Goal: Task Accomplishment & Management: Manage account settings

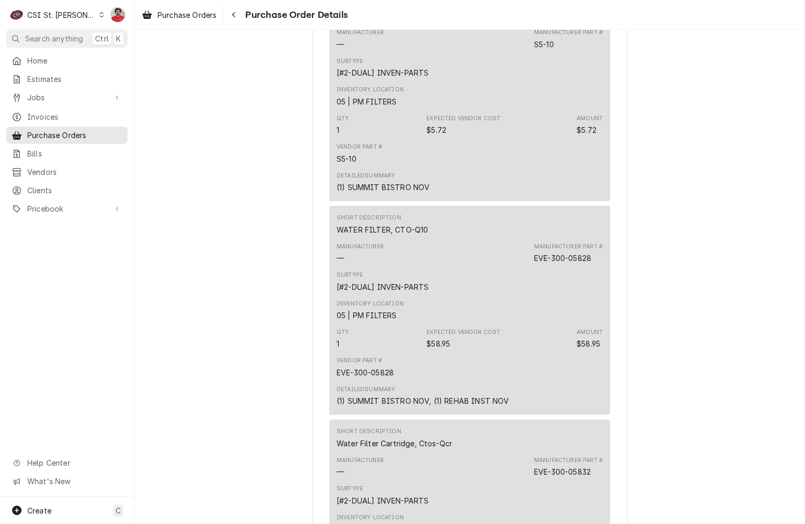
scroll to position [1967, 0]
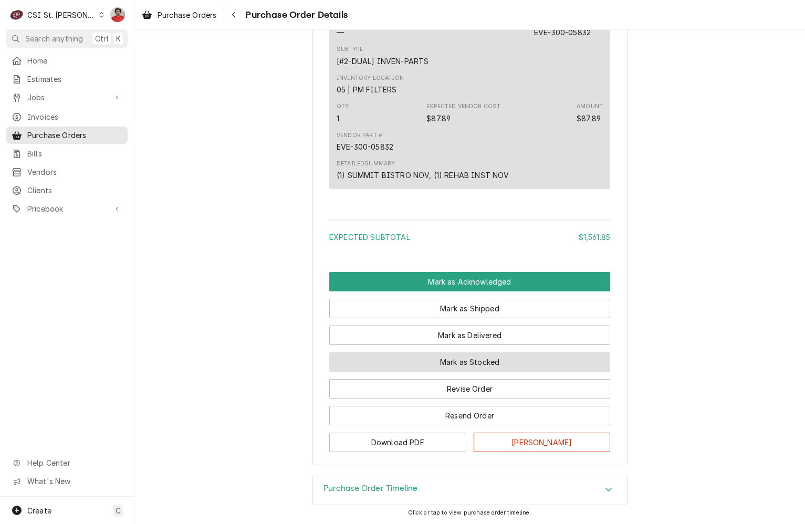
click at [444, 361] on button "Mark as Stocked" at bounding box center [469, 362] width 281 height 19
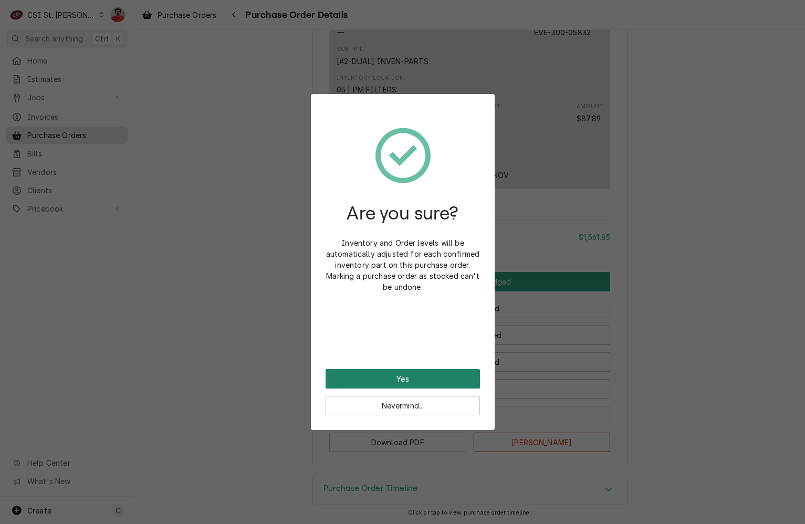
click at [434, 377] on button "Yes" at bounding box center [403, 378] width 154 height 19
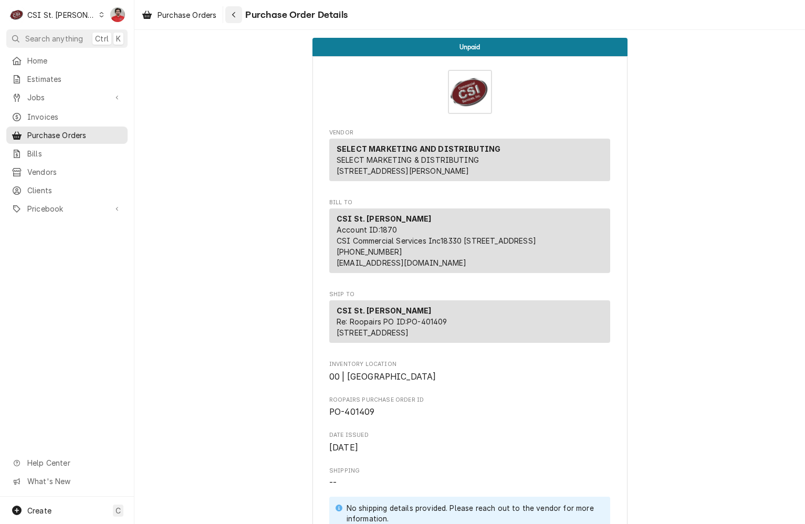
click at [232, 12] on div "Navigate back" at bounding box center [234, 14] width 11 height 11
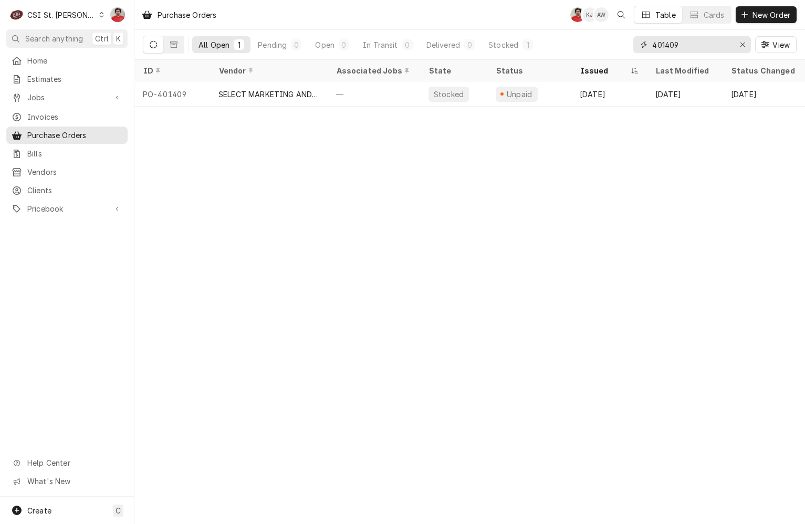
click at [690, 40] on input "401409" at bounding box center [692, 44] width 79 height 17
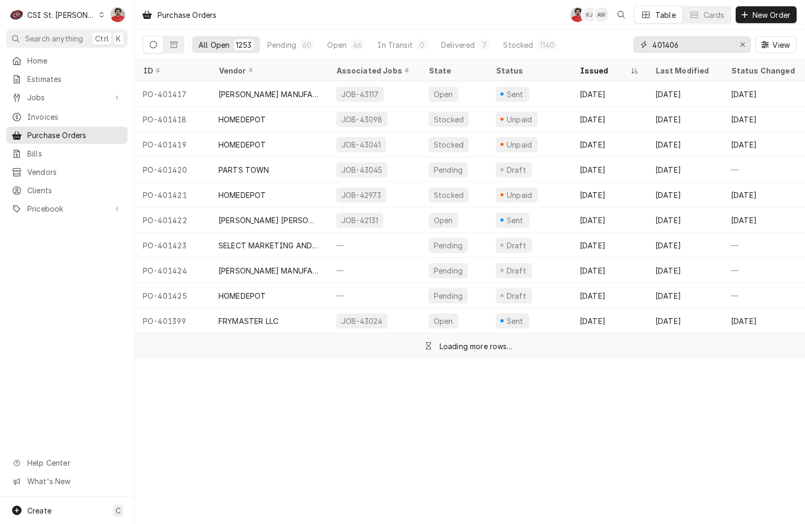
type input "401406"
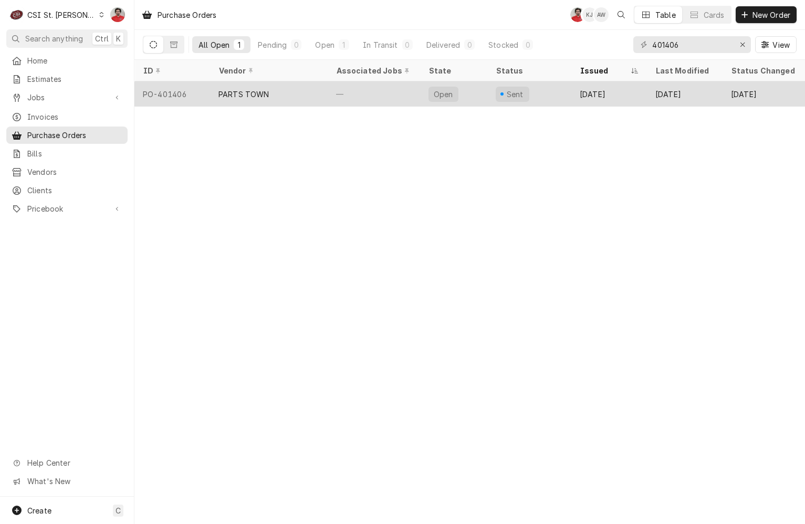
click at [337, 98] on div "—" at bounding box center [374, 93] width 92 height 25
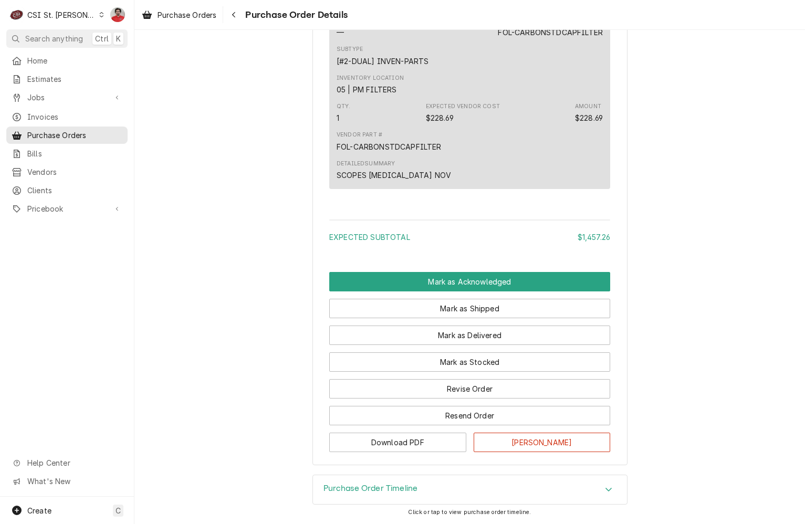
scroll to position [1742, 0]
click at [432, 447] on button "Download PDF" at bounding box center [397, 442] width 137 height 19
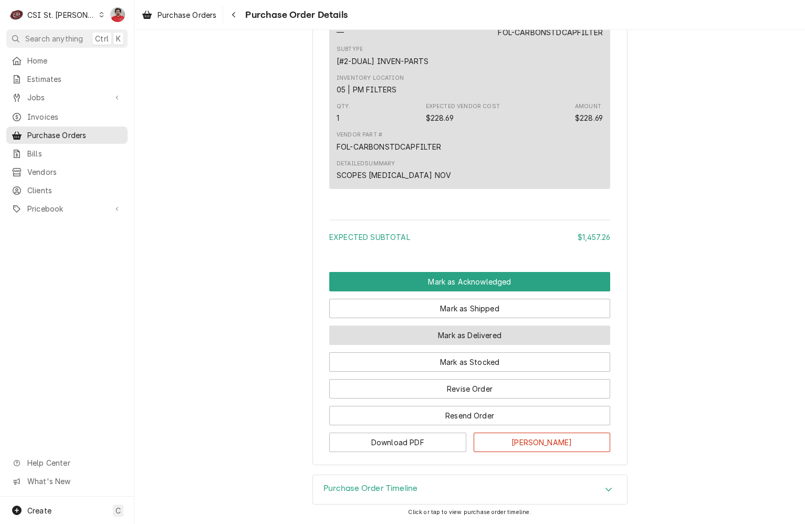
click at [499, 334] on button "Mark as Delivered" at bounding box center [469, 335] width 281 height 19
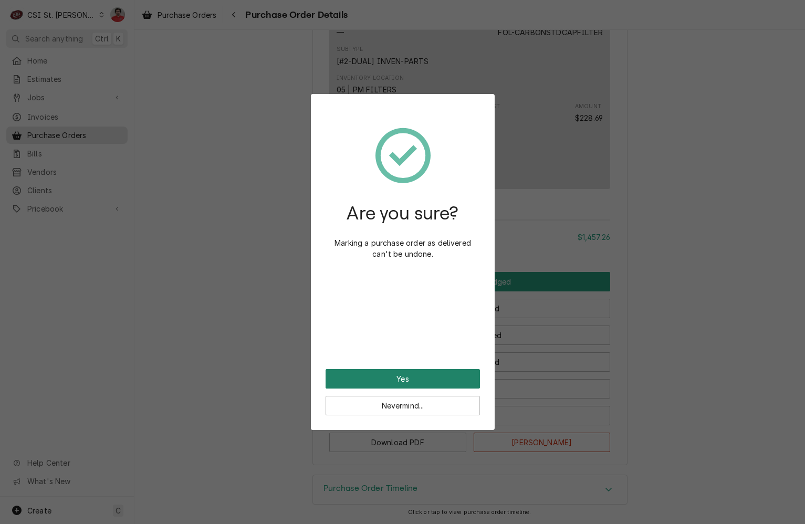
click at [438, 384] on button "Yes" at bounding box center [403, 378] width 154 height 19
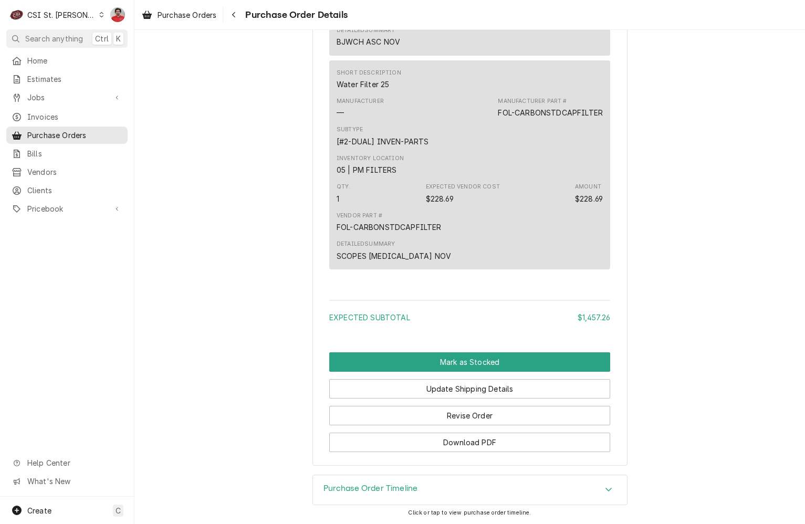
scroll to position [1795, 0]
click at [484, 418] on button "Revise Order" at bounding box center [469, 415] width 281 height 19
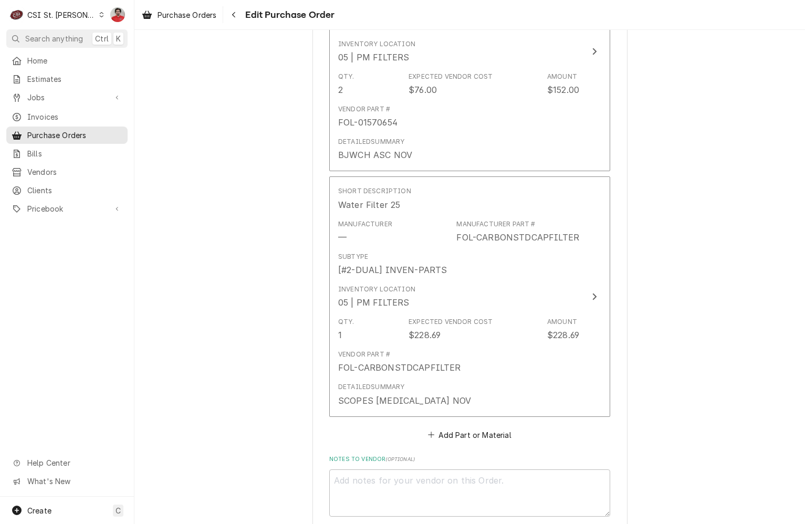
scroll to position [1786, 0]
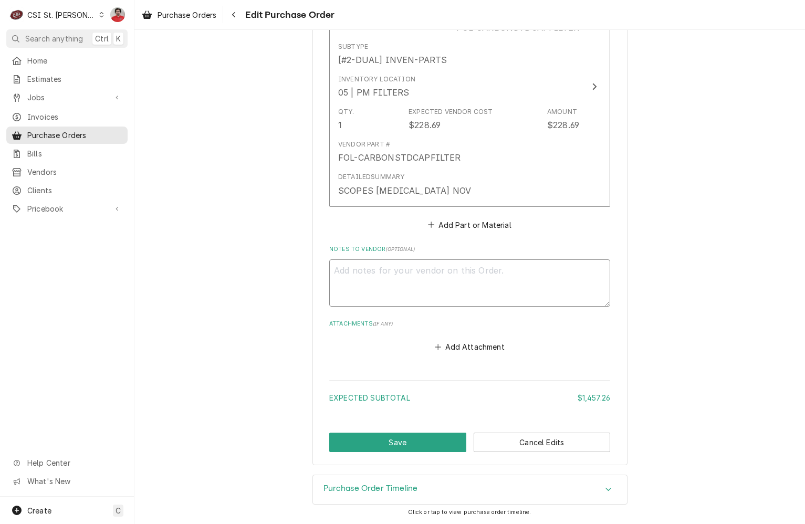
click at [399, 292] on textarea "Notes to Vendor ( optional )" at bounding box center [469, 283] width 281 height 47
type textarea "x"
type textarea "S"
type textarea "x"
type textarea "St"
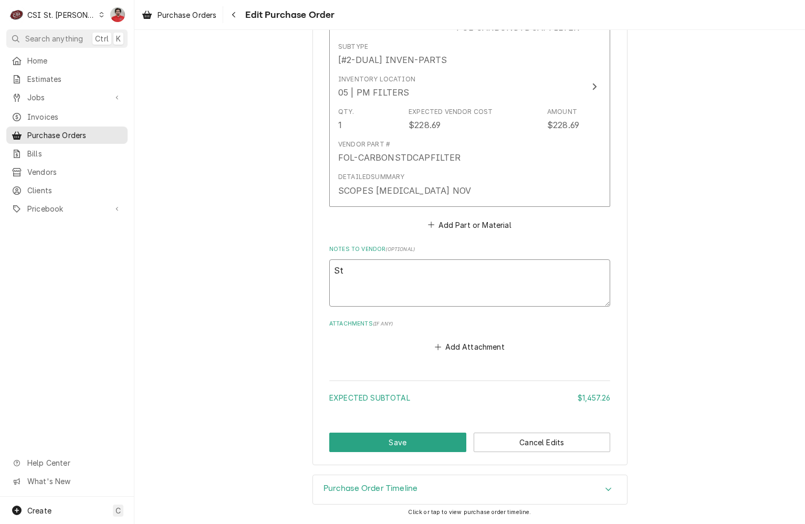
type textarea "x"
type textarea "Sti"
type textarea "x"
type textarea "Stil"
type textarea "x"
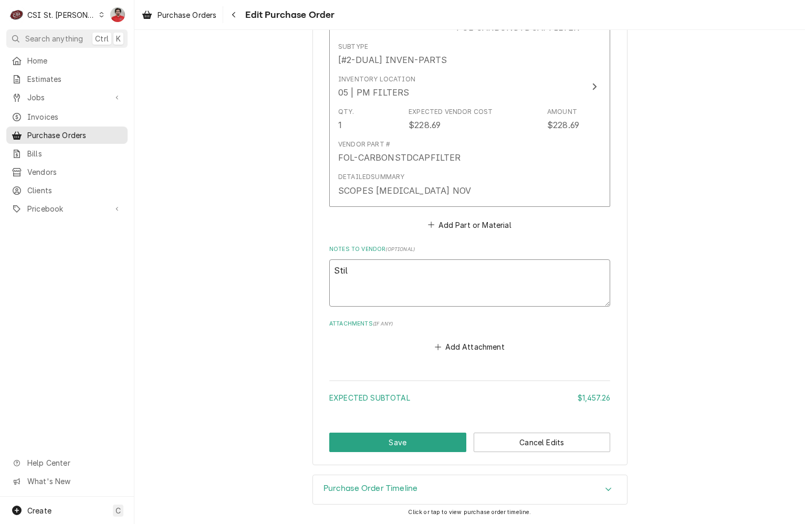
type textarea "Still"
type textarea "x"
type textarea "Still n"
type textarea "x"
type textarea "Still w"
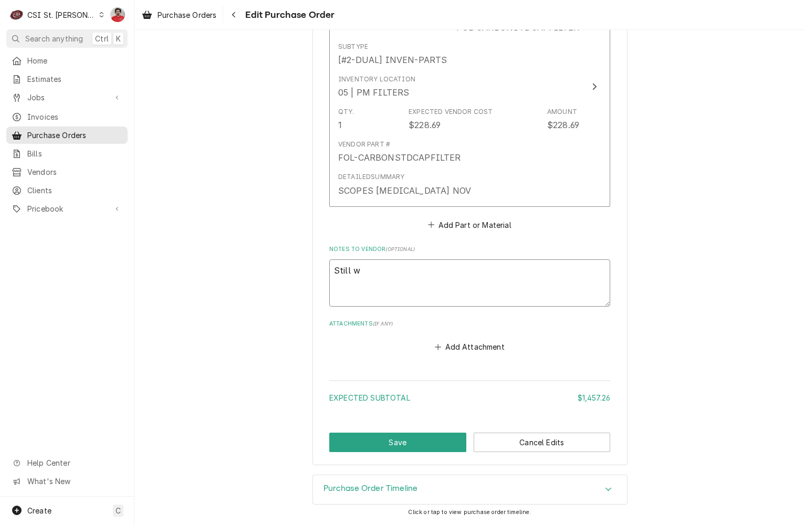
type textarea "x"
type textarea "Still wa"
type textarea "x"
type textarea "Still wait"
type textarea "x"
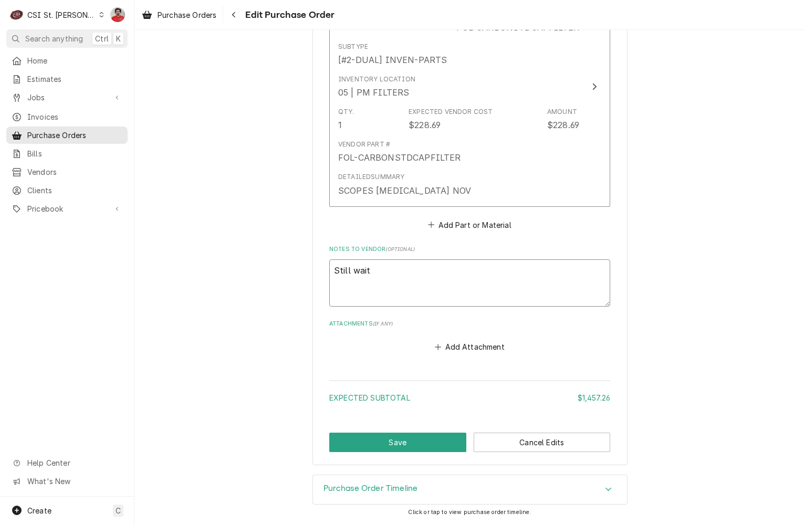
type textarea "Still waiti"
type textarea "x"
type textarea "Still waitin"
type textarea "x"
type textarea "Still waiting"
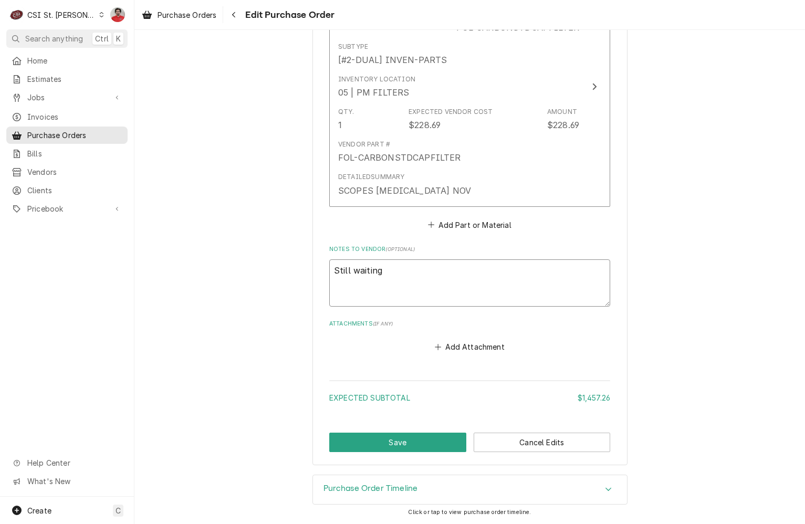
type textarea "x"
type textarea "Still waiting"
type textarea "x"
type textarea "Still waiting o"
type textarea "x"
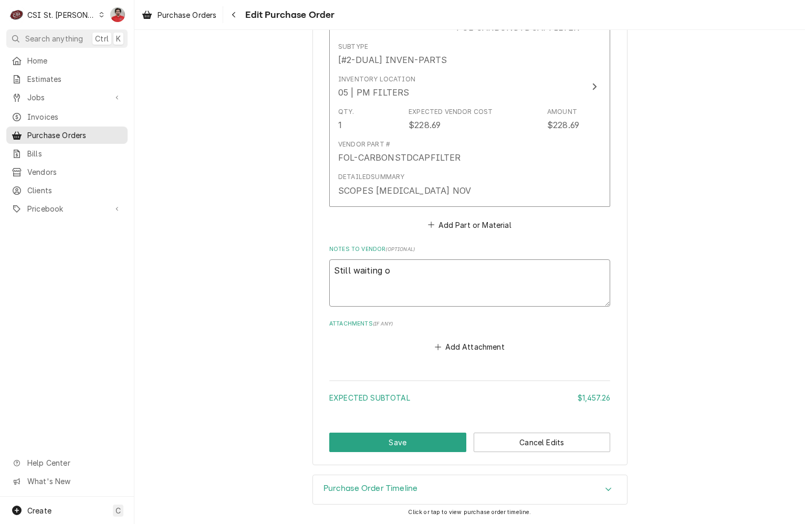
type textarea "Still waiting on"
type textarea "x"
type textarea "Still waiting on"
type textarea "x"
type textarea "Still waiting on F"
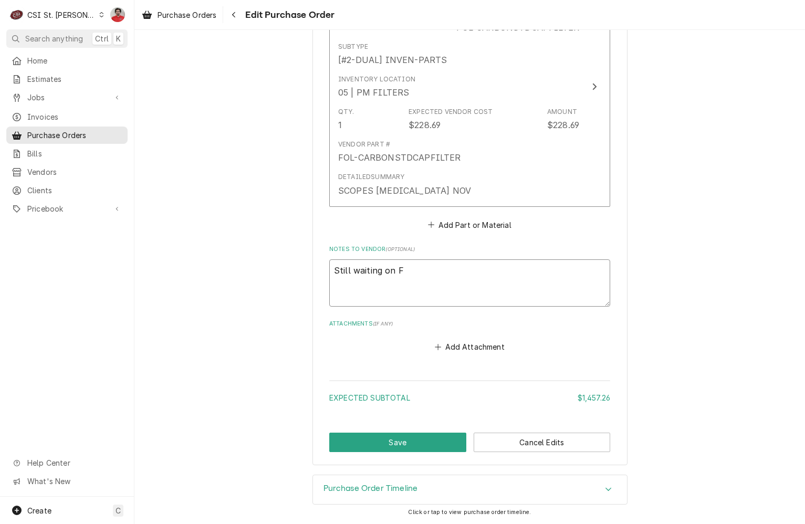
type textarea "x"
type textarea "Still waiting on FO"
type textarea "x"
type textarea "Still waiting on F"
type textarea "x"
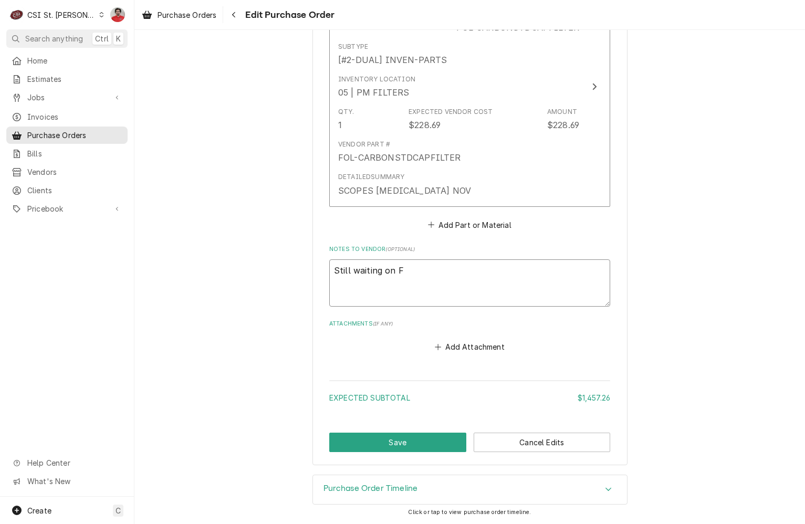
type textarea "Still waiting on"
type textarea "x"
type textarea "Still waiting on"
type textarea "x"
type textarea "Still waiting on t"
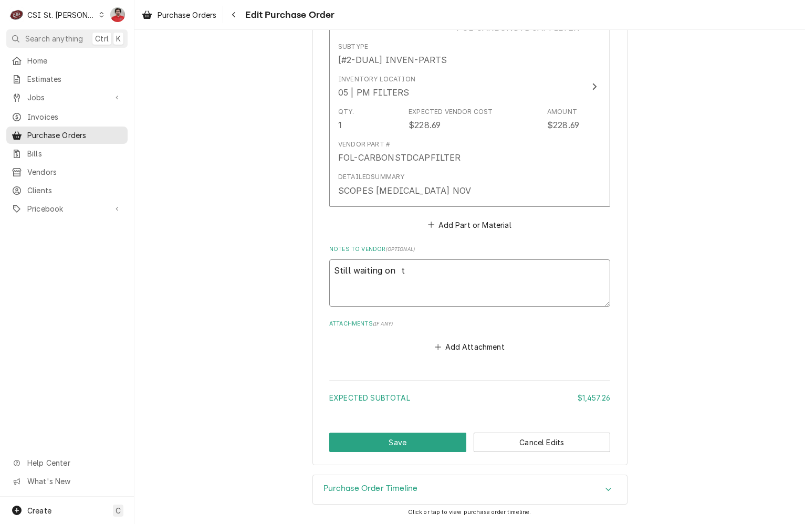
type textarea "x"
type textarea "Still waiting on tw"
type textarea "x"
type textarea "Still waiting on t"
type textarea "x"
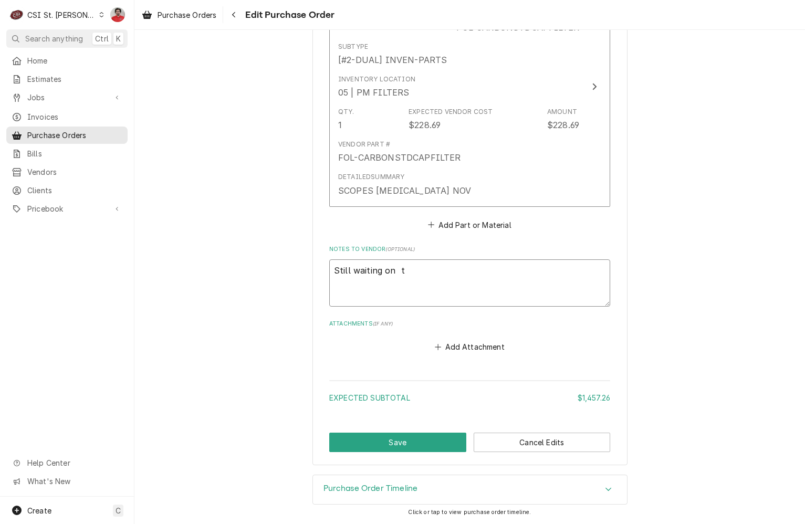
type textarea "Still waiting on"
type textarea "x"
type textarea "Still waiting on"
type textarea "x"
type textarea "Still waiting on t"
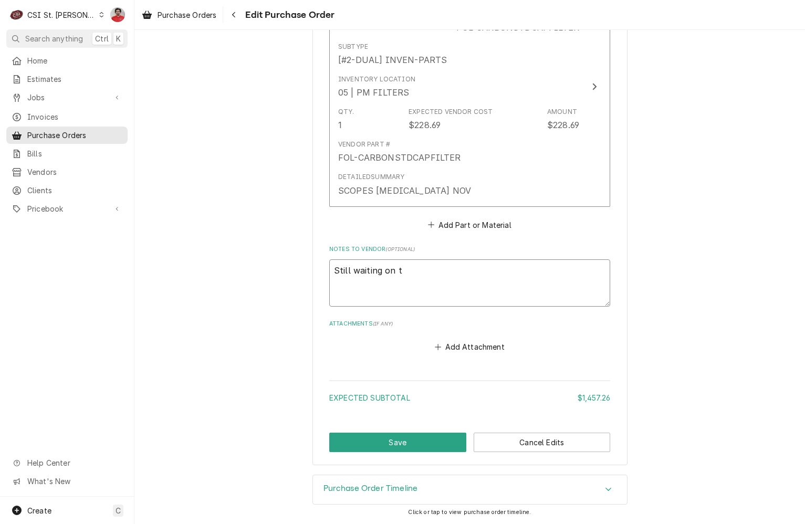
type textarea "x"
type textarea "Still waiting on tw"
type textarea "x"
type textarea "Still waiting on two"
type textarea "x"
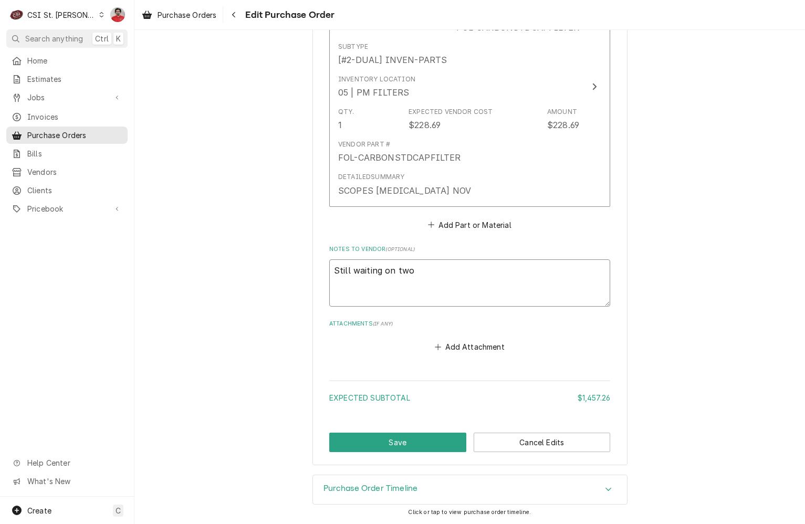
type textarea "Still waiting on two"
type textarea "x"
type textarea "Still waiting on two FO"
type textarea "x"
type textarea "Still waiting on two FOL"
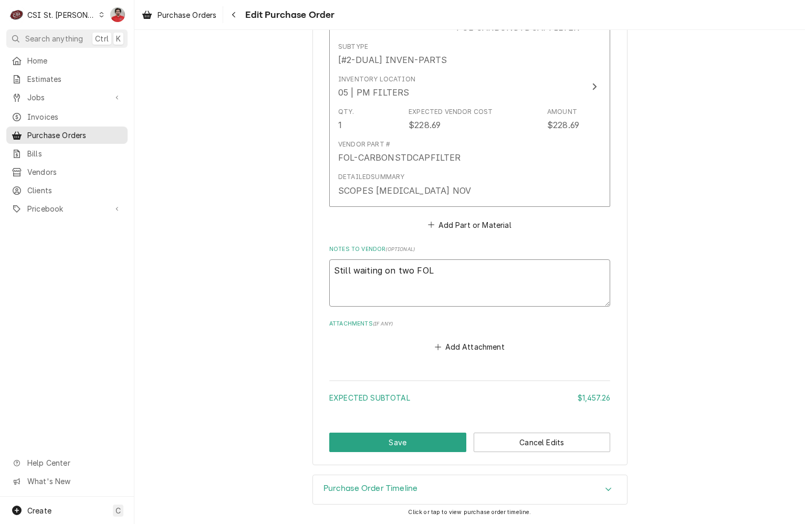
type textarea "x"
type textarea "Still waiting on two FOL-"
type textarea "x"
type textarea "Still waiting on two FOL-0"
type textarea "x"
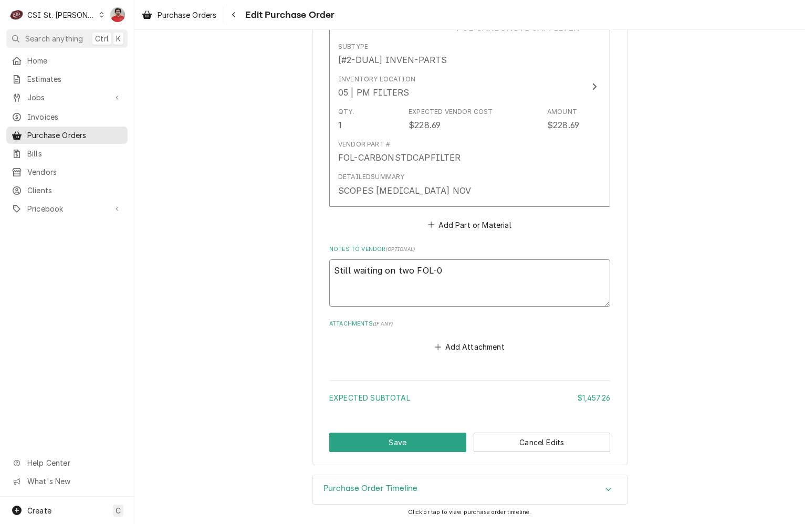
type textarea "Still waiting on two FOL-01"
type textarea "x"
type textarea "Still waiting on two FOL-015"
type textarea "x"
type textarea "Still waiting on two FOL-0157"
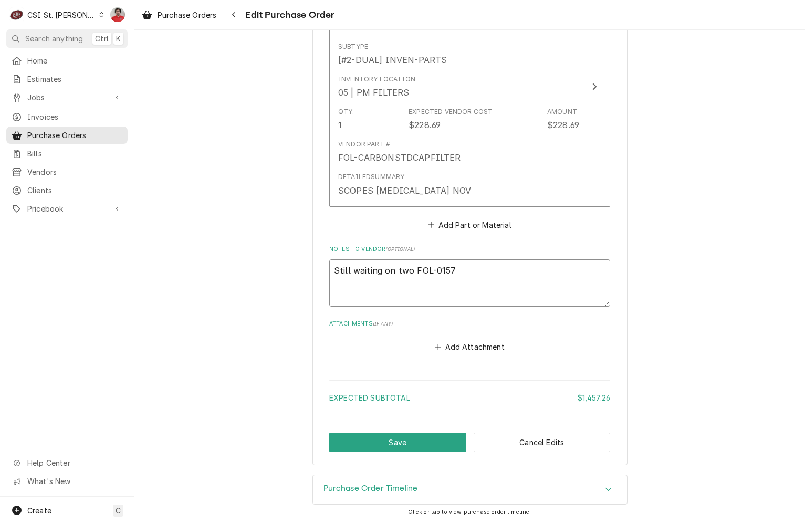
type textarea "x"
type textarea "Still waiting on two FOL-01570"
type textarea "x"
type textarea "Still waiting on two FOL-015706"
type textarea "x"
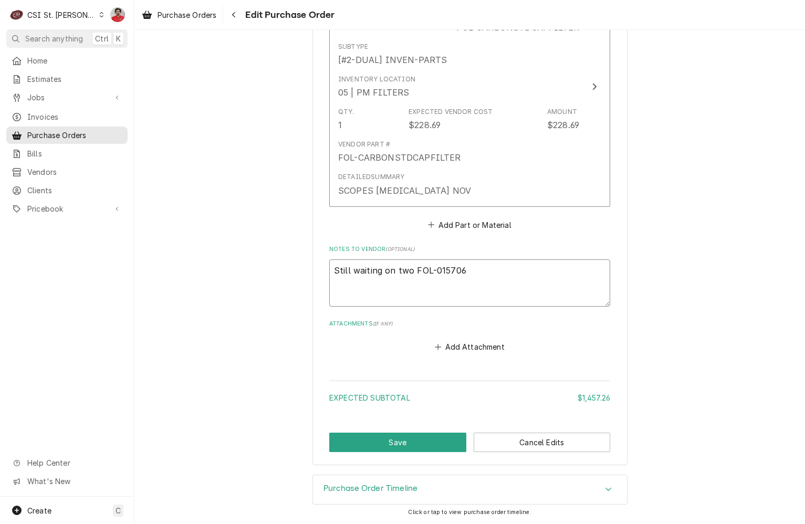
type textarea "Still waiting on two FOL-0157061"
type textarea "x"
type textarea "Still waiting on two FOL-01570613"
type textarea "x"
type textarea "Still waiting on two FOL-01570613."
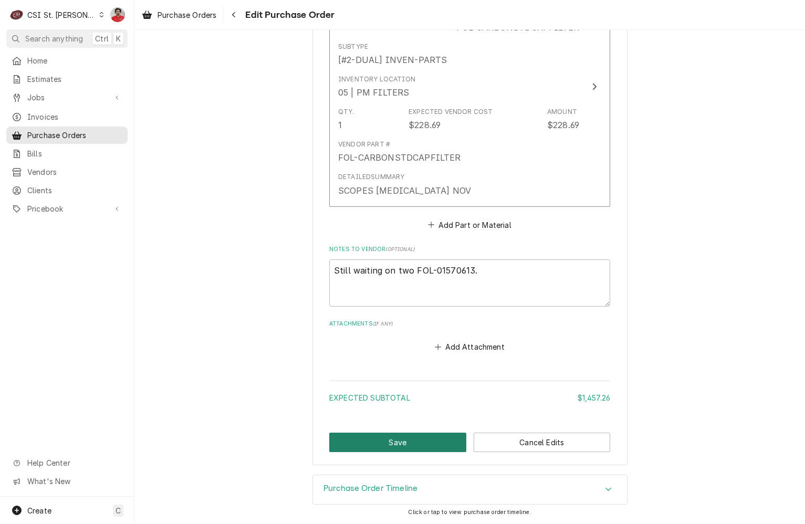
click at [404, 442] on button "Save" at bounding box center [397, 442] width 137 height 19
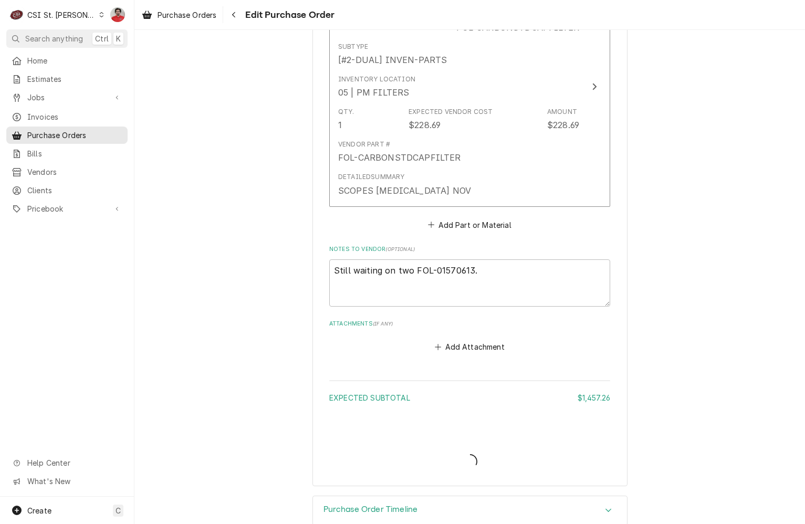
type textarea "x"
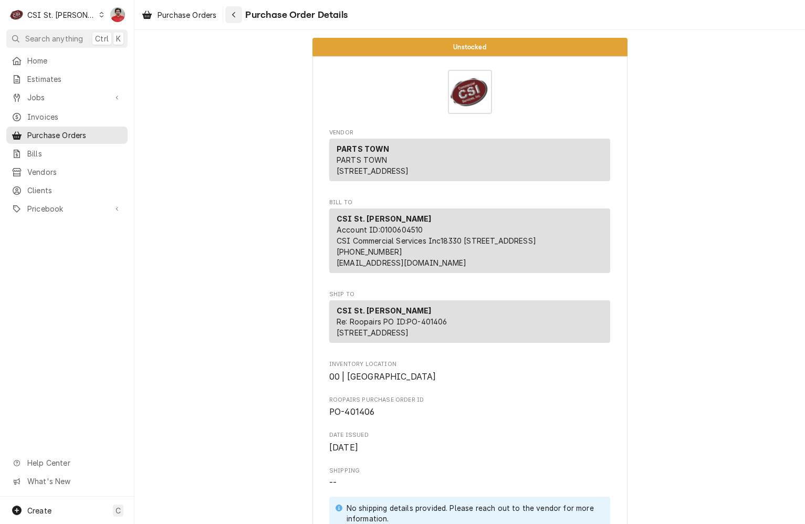
drag, startPoint x: 243, startPoint y: 12, endPoint x: 237, endPoint y: 15, distance: 6.6
click at [241, 12] on div "Purchase Order Details" at bounding box center [286, 14] width 122 height 17
click at [236, 15] on icon "Navigate back" at bounding box center [234, 14] width 5 height 7
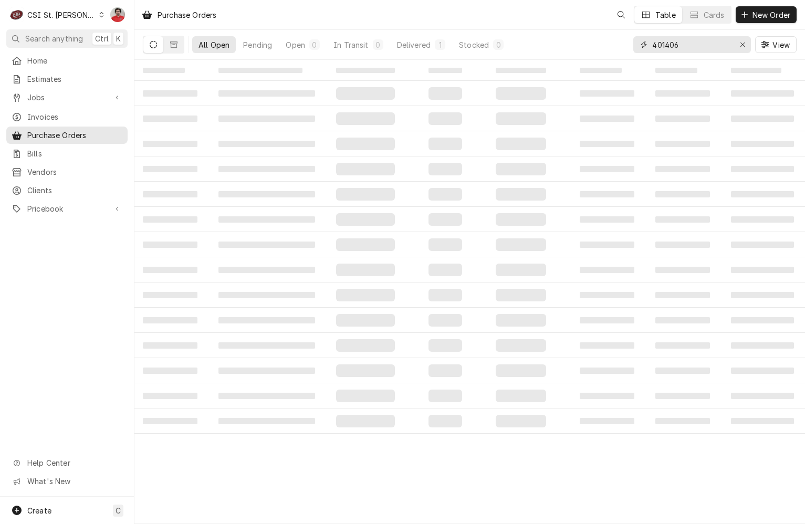
click at [680, 46] on input "401406" at bounding box center [692, 44] width 79 height 17
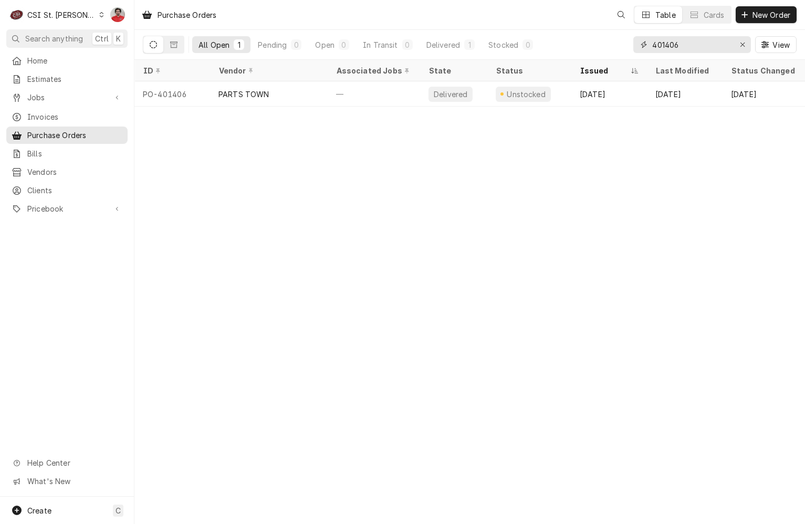
click at [680, 46] on input "401406" at bounding box center [692, 44] width 79 height 17
type input "401419"
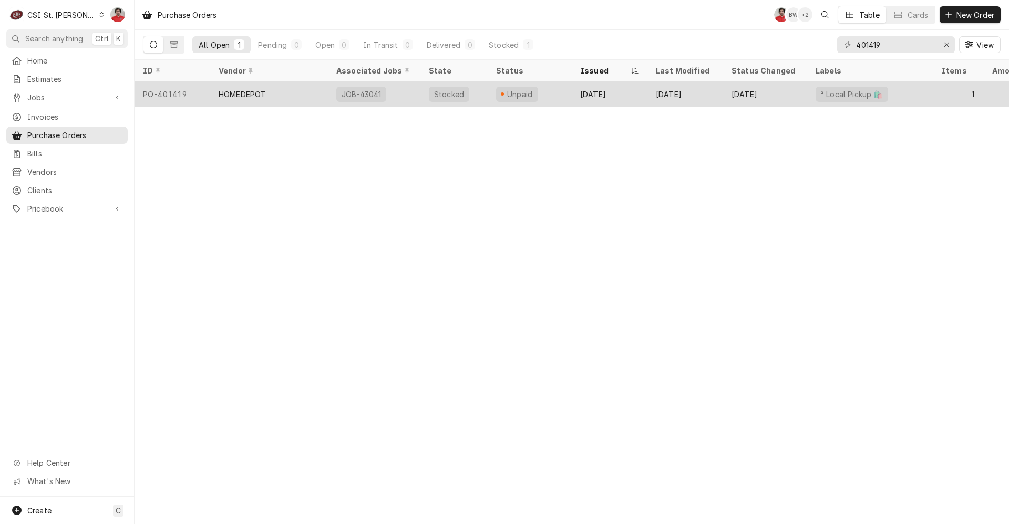
click at [611, 95] on div "Oct 7" at bounding box center [610, 93] width 76 height 25
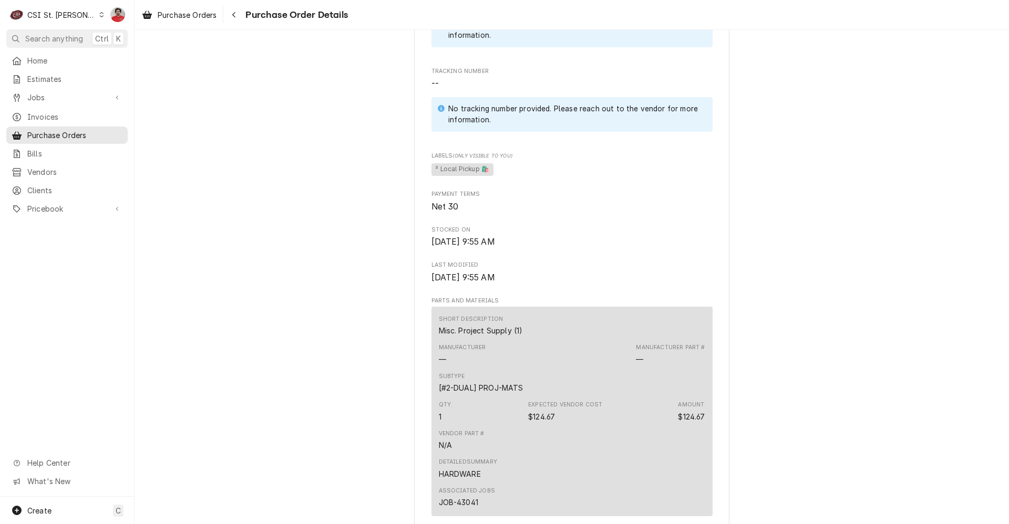
scroll to position [788, 0]
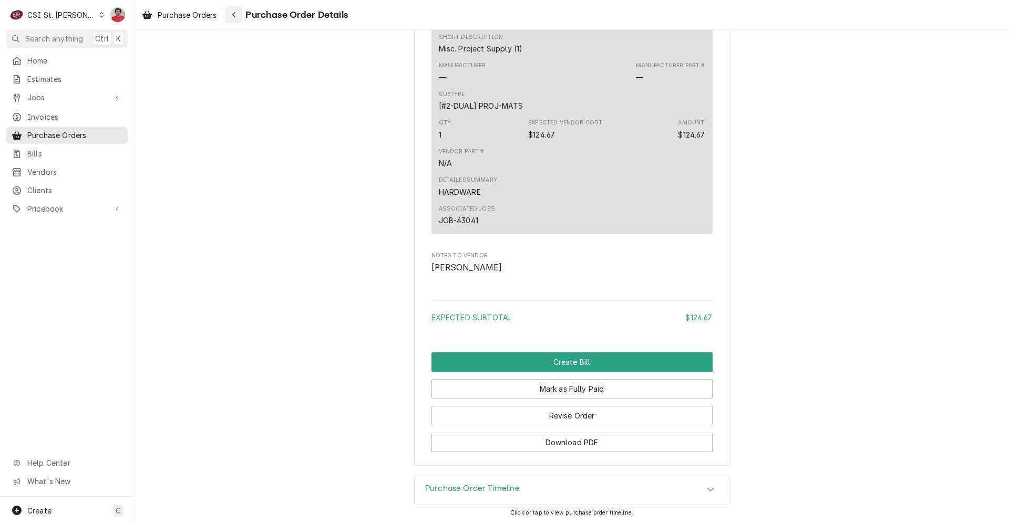
click at [235, 16] on icon "Navigate back" at bounding box center [233, 15] width 3 height 6
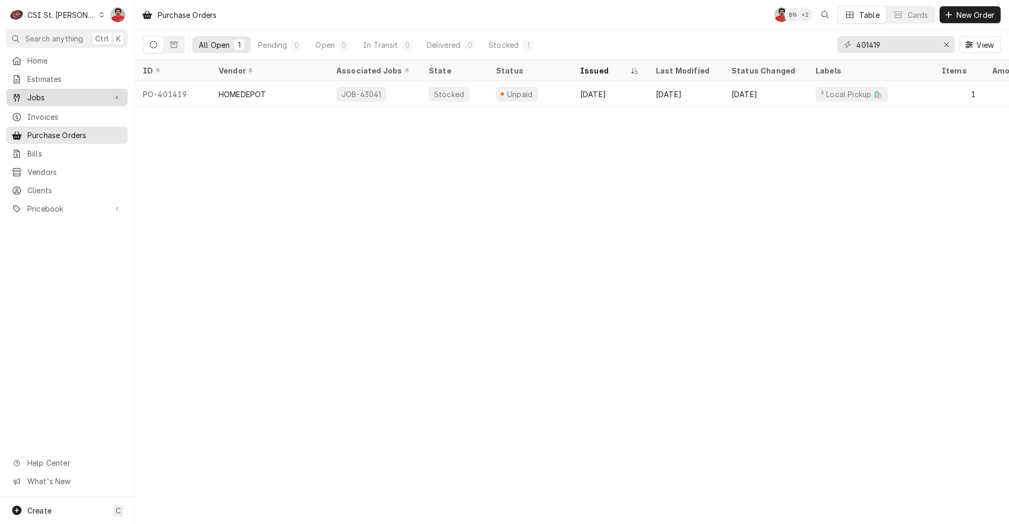
click at [56, 97] on span "Jobs" at bounding box center [66, 97] width 79 height 11
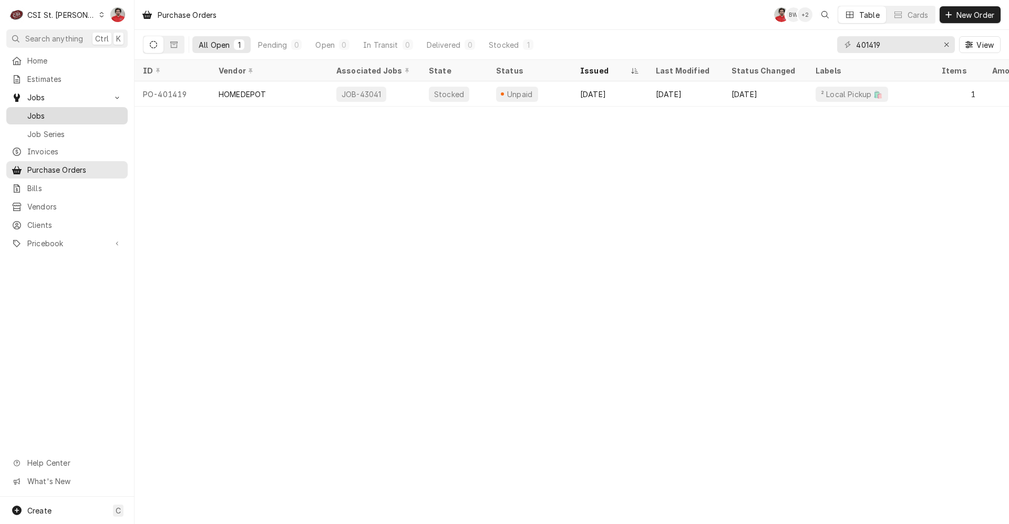
click at [67, 120] on link "Jobs" at bounding box center [66, 115] width 121 height 17
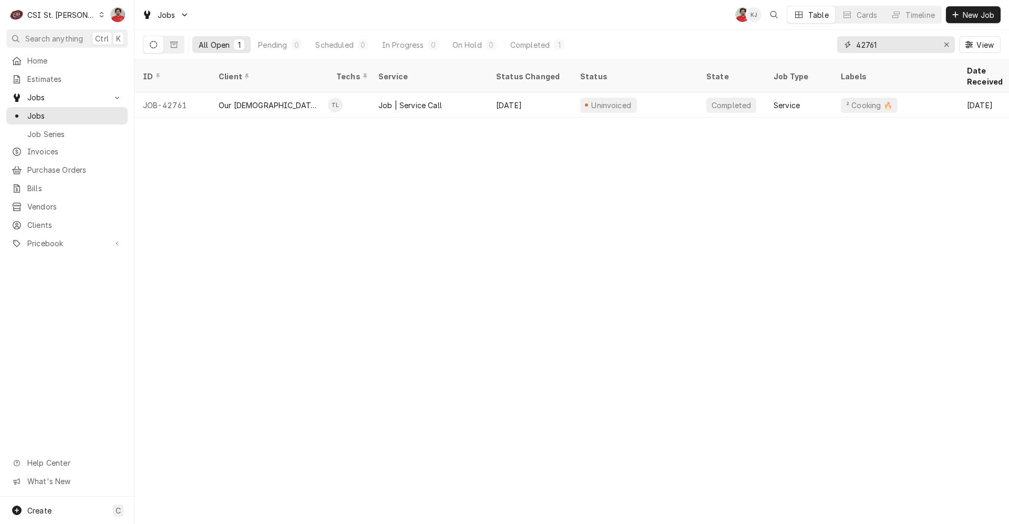
click at [894, 49] on input "42761" at bounding box center [895, 44] width 79 height 17
type input "42973"
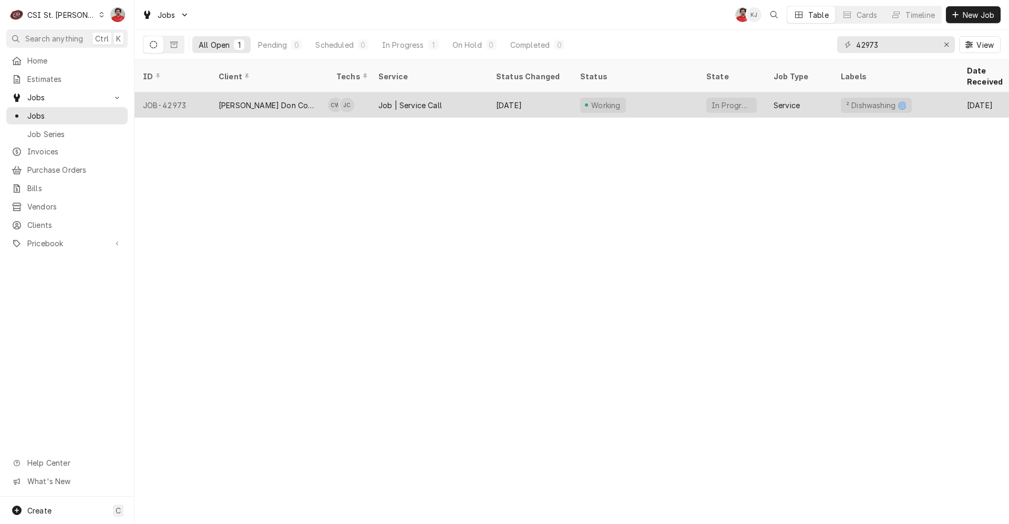
click at [454, 92] on div "Job | Service Call" at bounding box center [429, 104] width 118 height 25
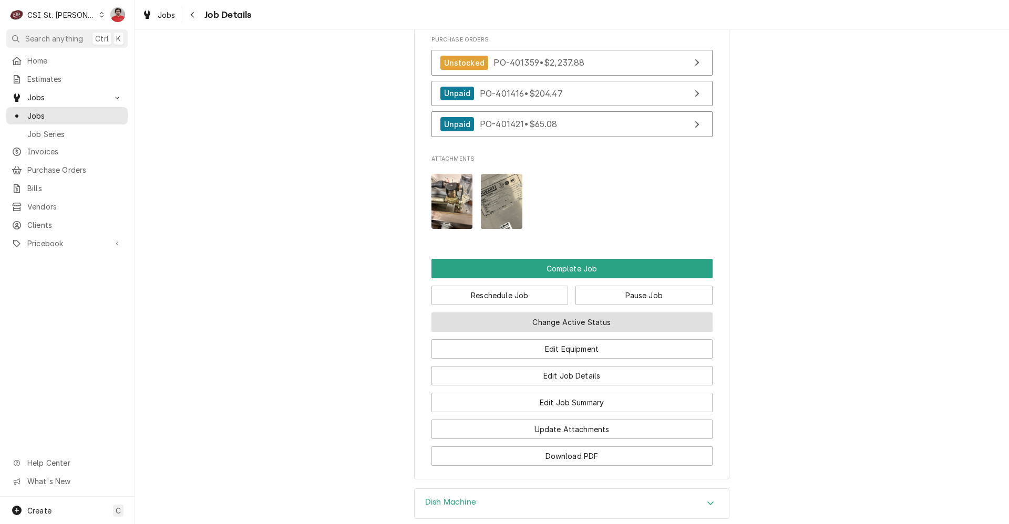
scroll to position [1164, 0]
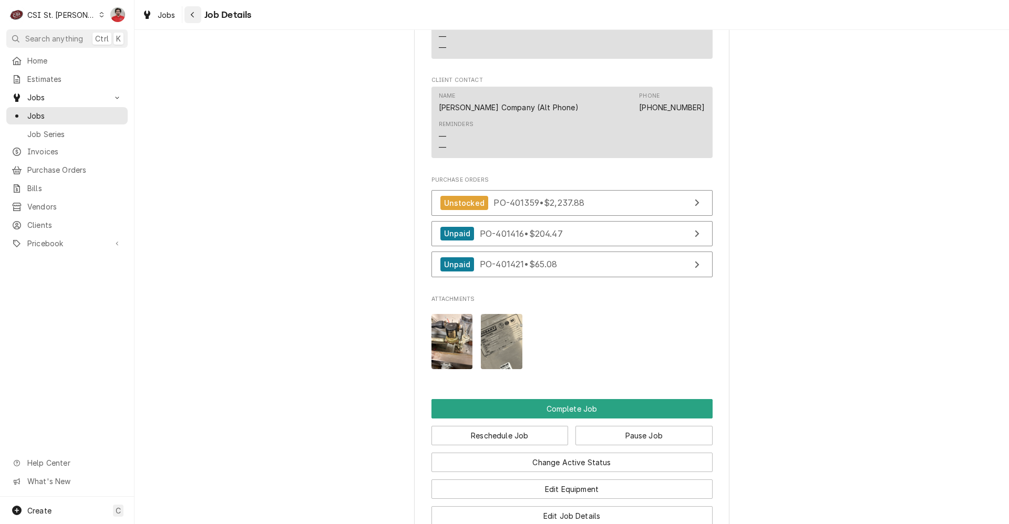
click at [186, 16] on button "Navigate back" at bounding box center [192, 14] width 17 height 17
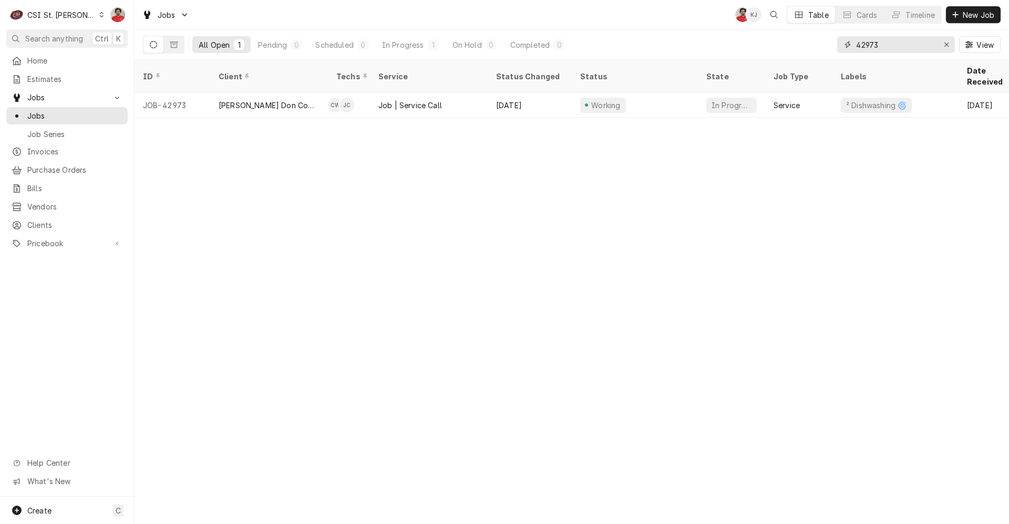
click at [881, 47] on input "42973" at bounding box center [895, 44] width 79 height 17
type input "43045"
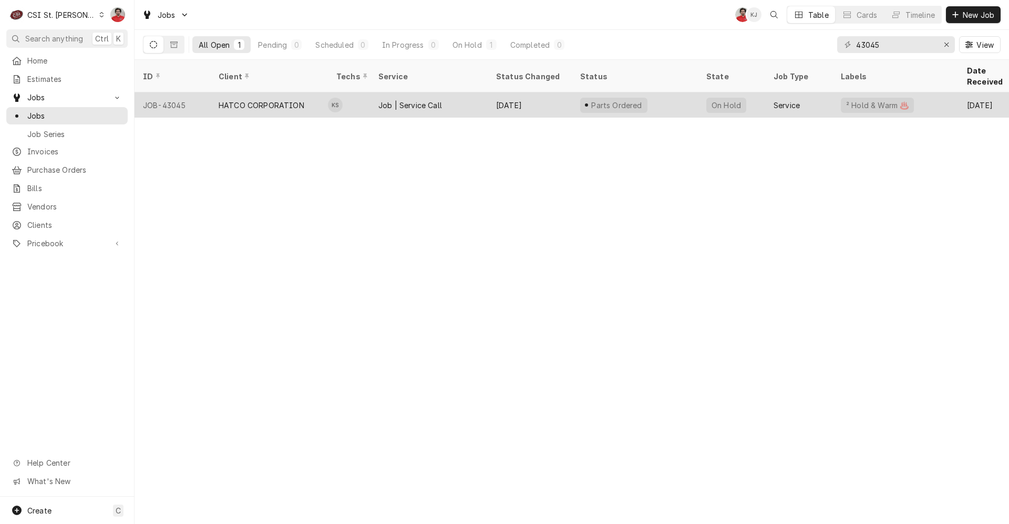
click at [669, 96] on div "Parts Ordered" at bounding box center [635, 104] width 126 height 25
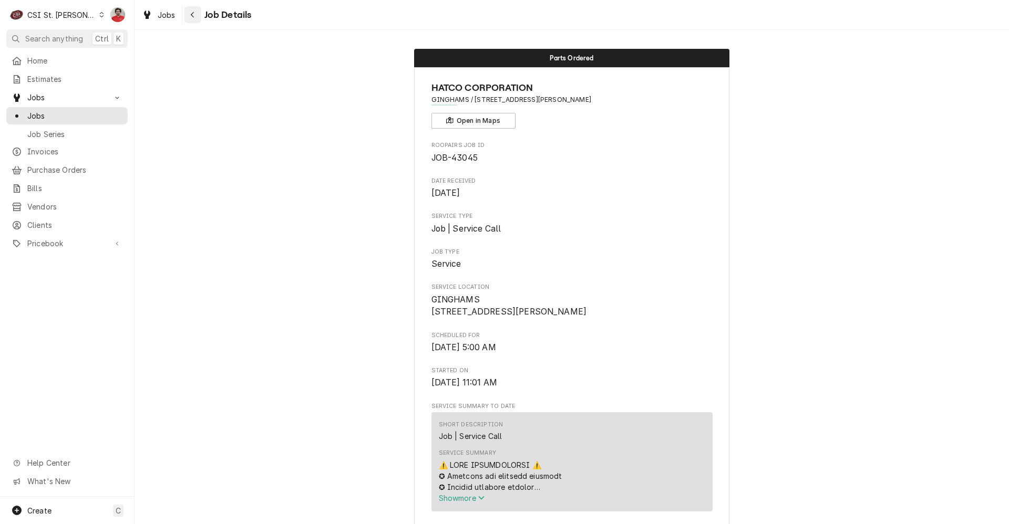
click at [191, 14] on icon "Navigate back" at bounding box center [192, 14] width 5 height 7
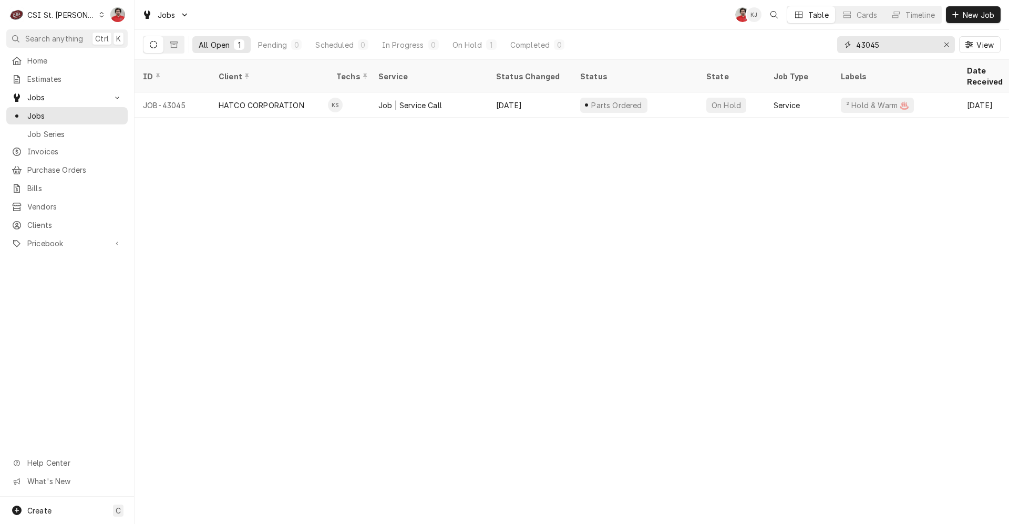
click at [920, 42] on input "43045" at bounding box center [895, 44] width 79 height 17
